Goal: Information Seeking & Learning: Check status

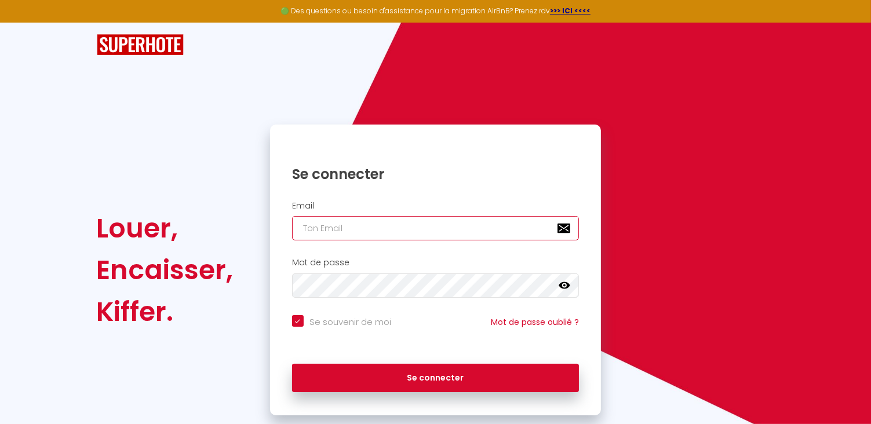
click at [316, 233] on input "email" at bounding box center [436, 228] width 288 height 24
type input "[EMAIL_ADDRESS][DOMAIN_NAME]"
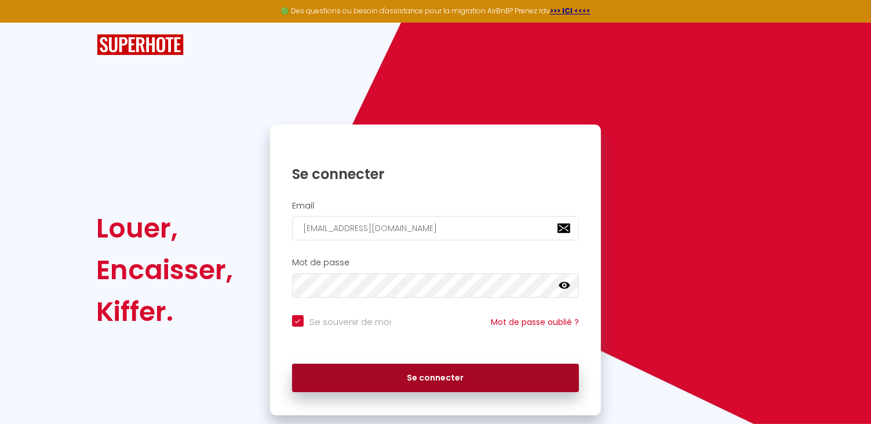
click at [433, 384] on button "Se connecter" at bounding box center [436, 378] width 288 height 29
checkbox input "true"
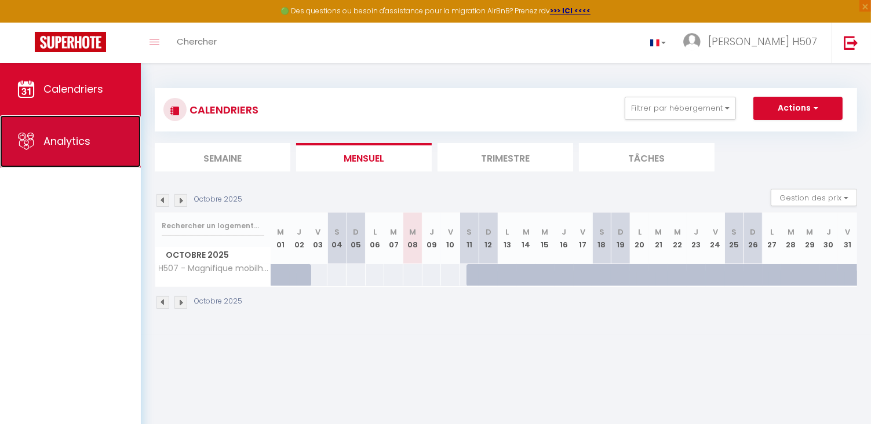
click at [93, 133] on link "Analytics" at bounding box center [70, 141] width 141 height 52
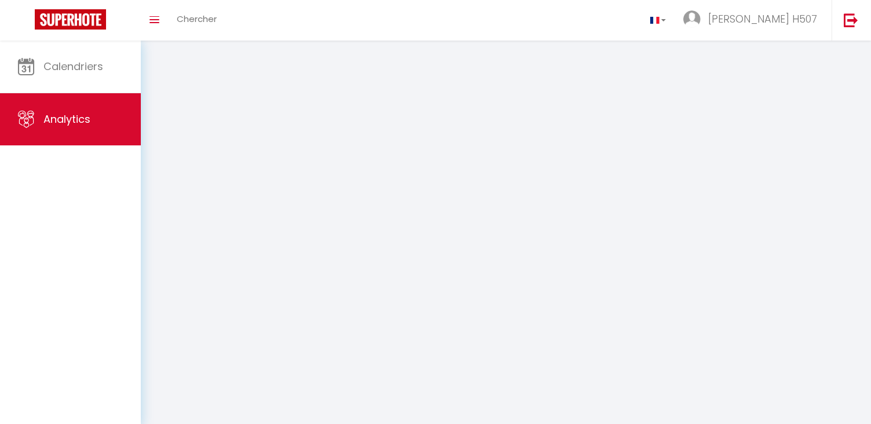
select select "2025"
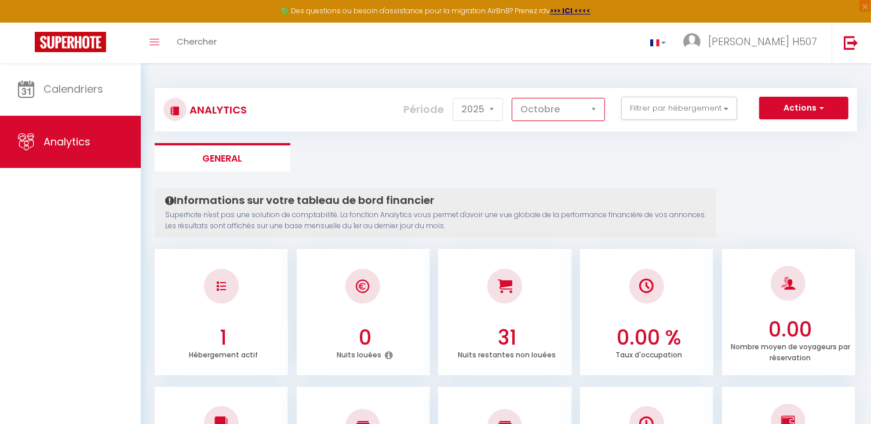
click at [595, 111] on select "[PERSON_NAME] Mars [PERSON_NAME] Juin Juillet Août Septembre Octobre Novembre D…" at bounding box center [558, 109] width 93 height 23
select select "9"
click at [513, 98] on select "[PERSON_NAME] Mars [PERSON_NAME] Juin Juillet Août Septembre Octobre Novembre D…" at bounding box center [558, 109] width 93 height 23
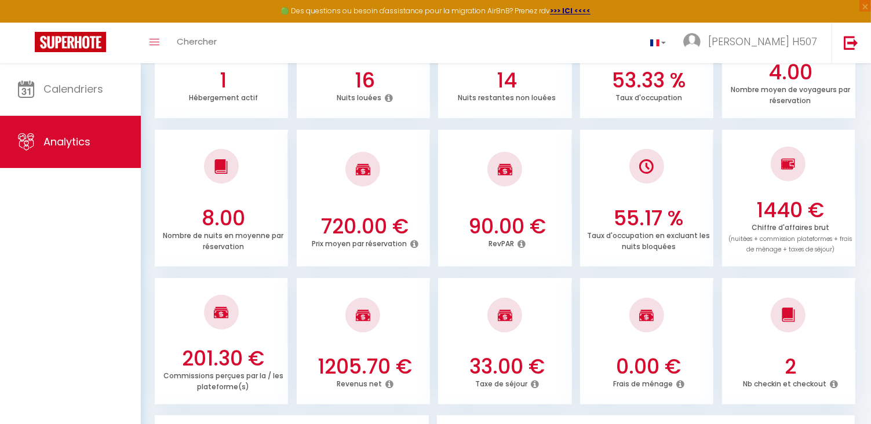
scroll to position [278, 0]
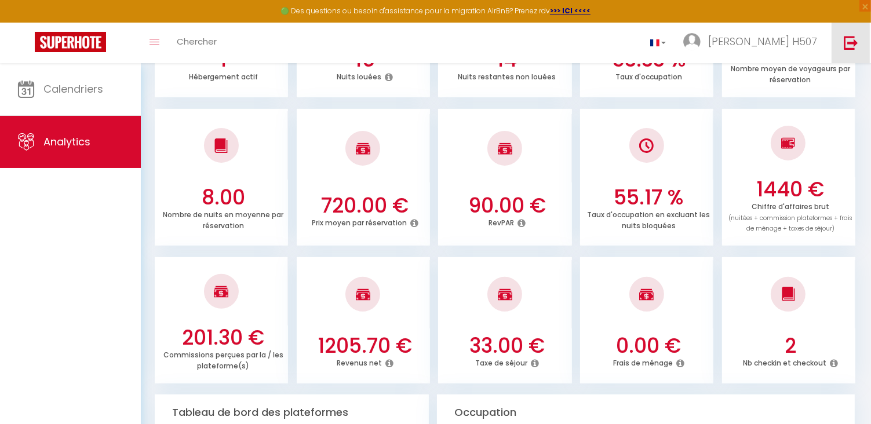
click at [850, 45] on img at bounding box center [851, 42] width 14 height 14
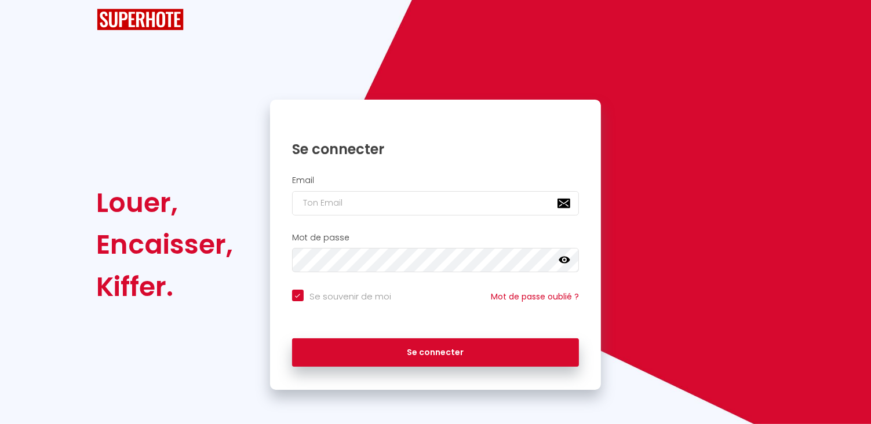
checkbox input "true"
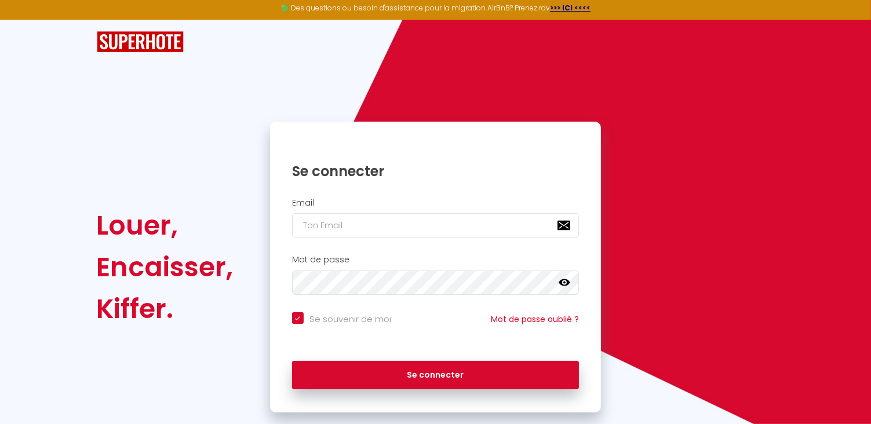
scroll to position [26, 0]
